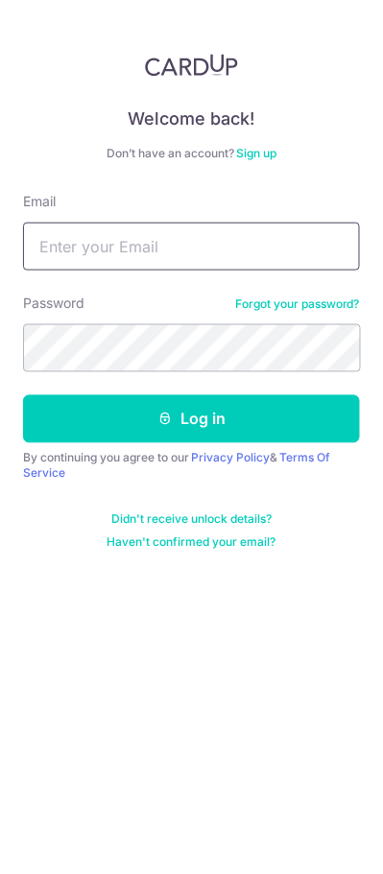
type input "[EMAIL_ADDRESS][DOMAIN_NAME]"
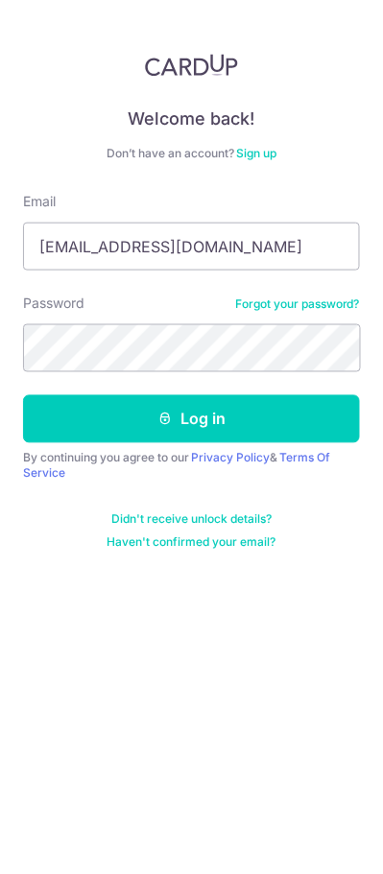
click at [23, 395] on button "Log in" at bounding box center [191, 419] width 337 height 48
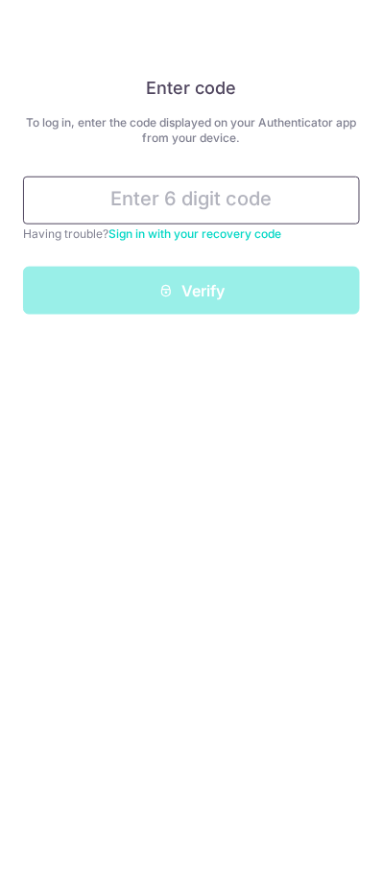
click at [118, 196] on input "text" at bounding box center [191, 201] width 337 height 48
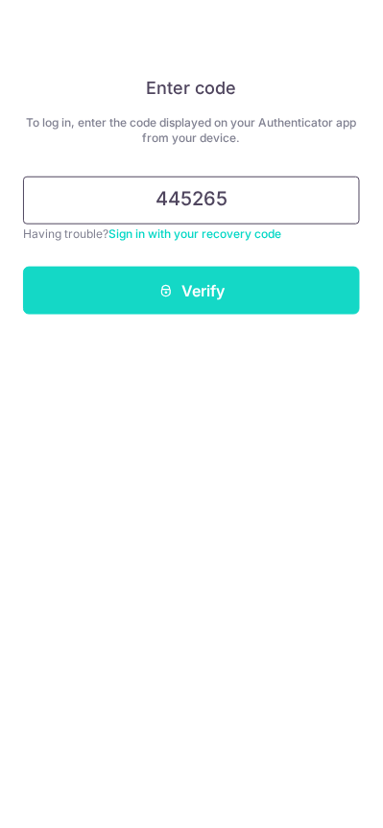
type input "445265"
click at [113, 285] on button "Verify" at bounding box center [191, 291] width 337 height 48
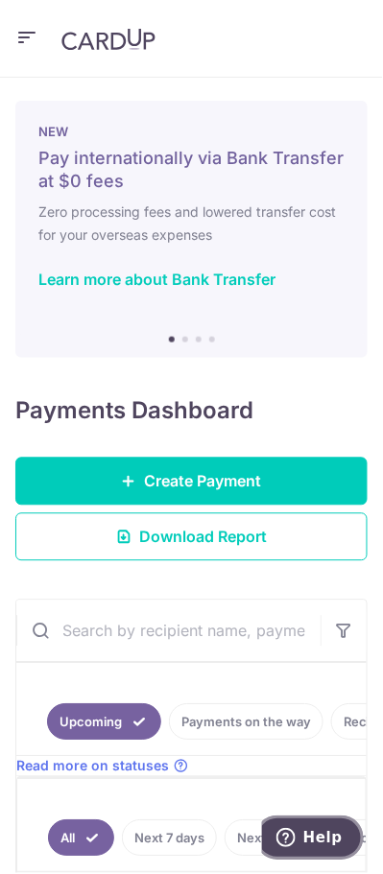
click at [295, 838] on icon "Help" at bounding box center [284, 836] width 19 height 19
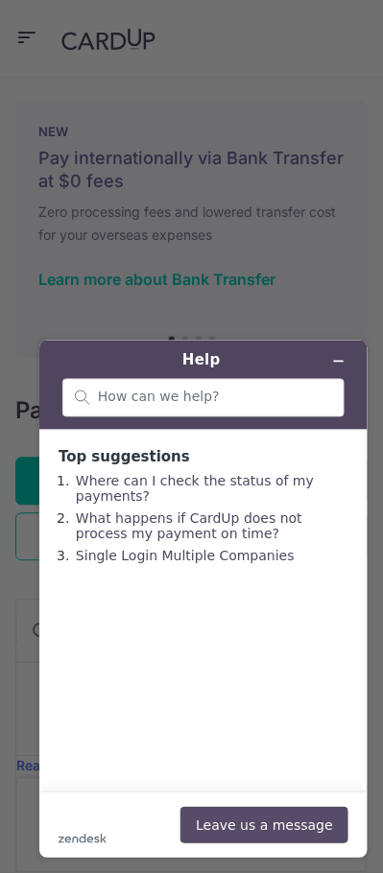
click at [242, 831] on button "Leave us a message" at bounding box center [263, 825] width 168 height 36
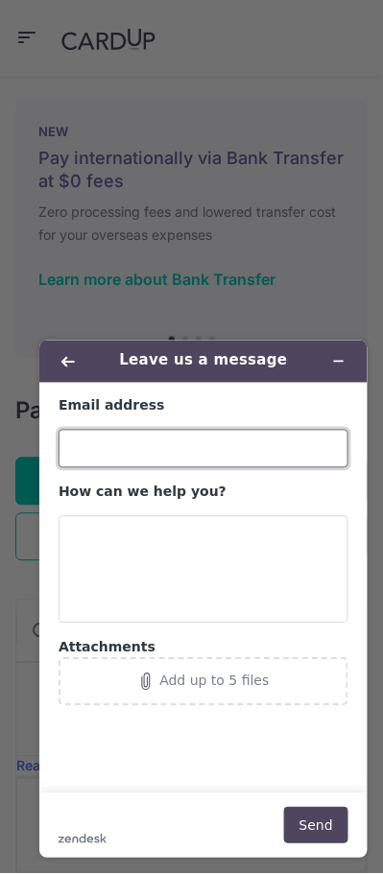
click at [90, 446] on input "Email address" at bounding box center [203, 448] width 290 height 38
type input "[EMAIL_ADDRESS][DOMAIN_NAME]"
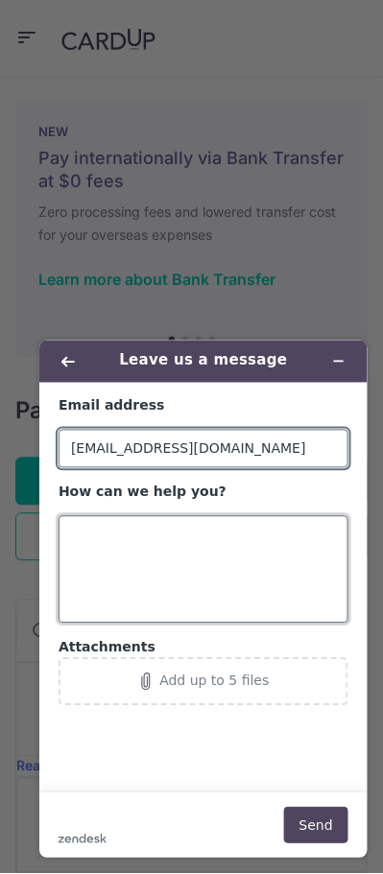
click at [83, 531] on textarea "How can we help you?" at bounding box center [203, 568] width 290 height 107
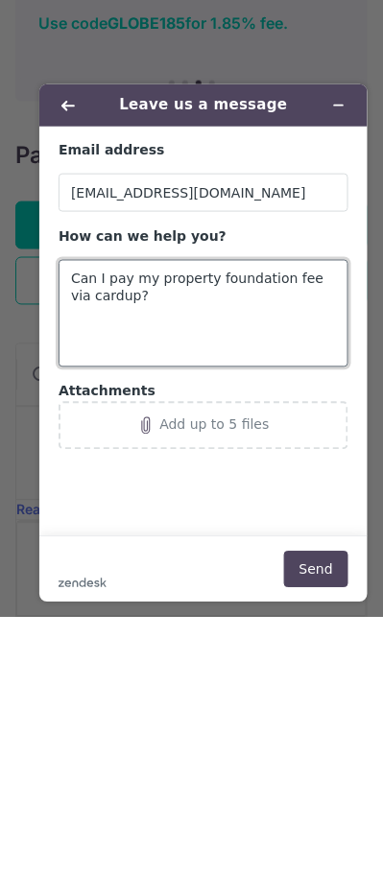
type textarea "Can I pay my property foundation fee via cardup?"
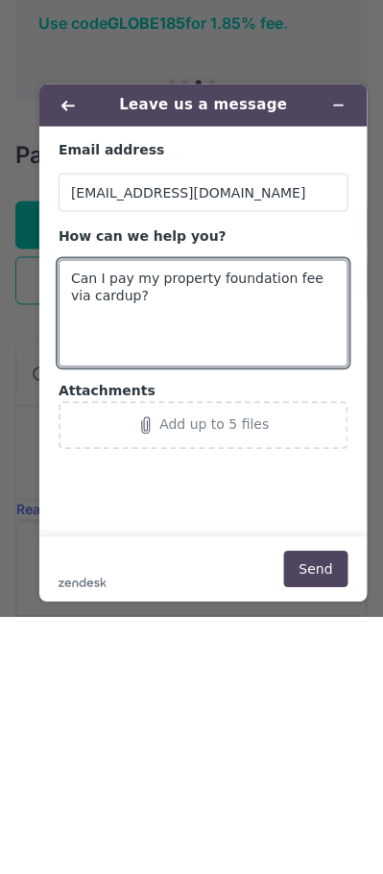
click at [201, 472] on main "Email address [EMAIL_ADDRESS][DOMAIN_NAME] How can we help you? Can I pay my pr…" at bounding box center [205, 331] width 314 height 410
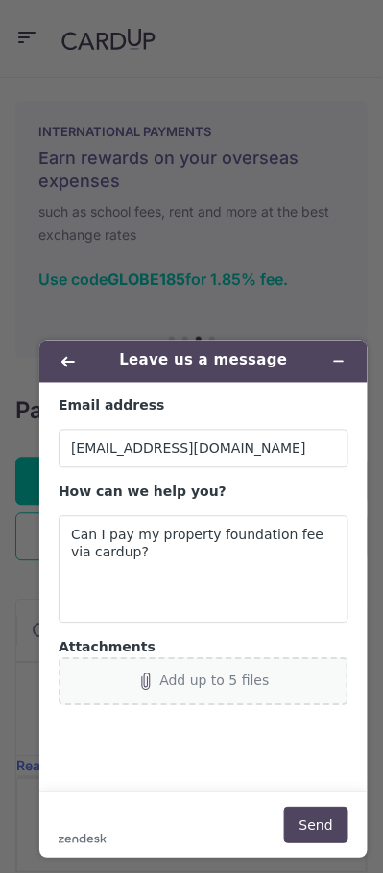
click at [189, 689] on div "Add up to 5 files" at bounding box center [202, 681] width 267 height 17
